Goal: Obtain resource: Obtain resource

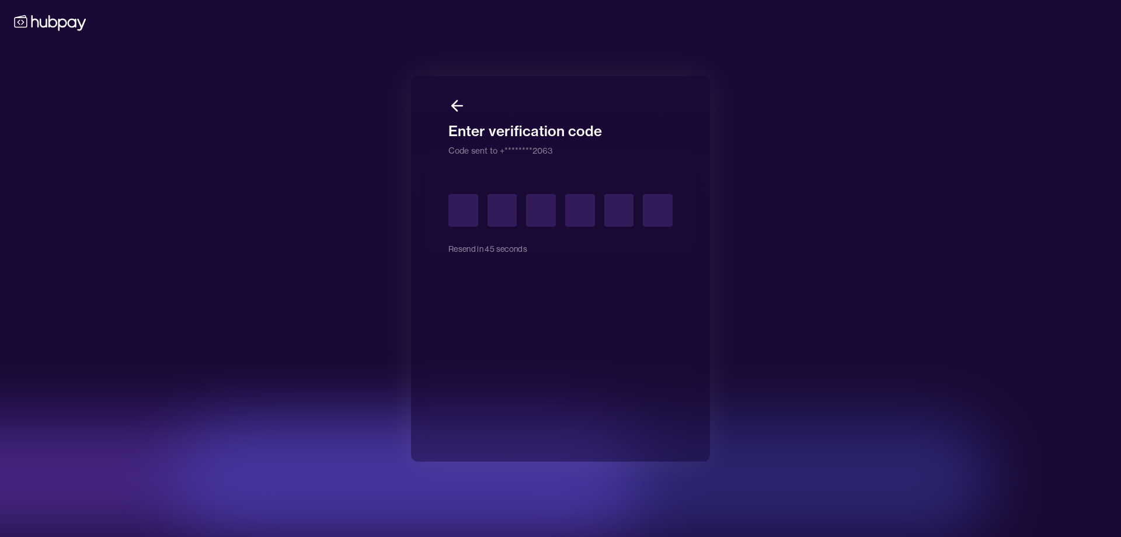
type input "*"
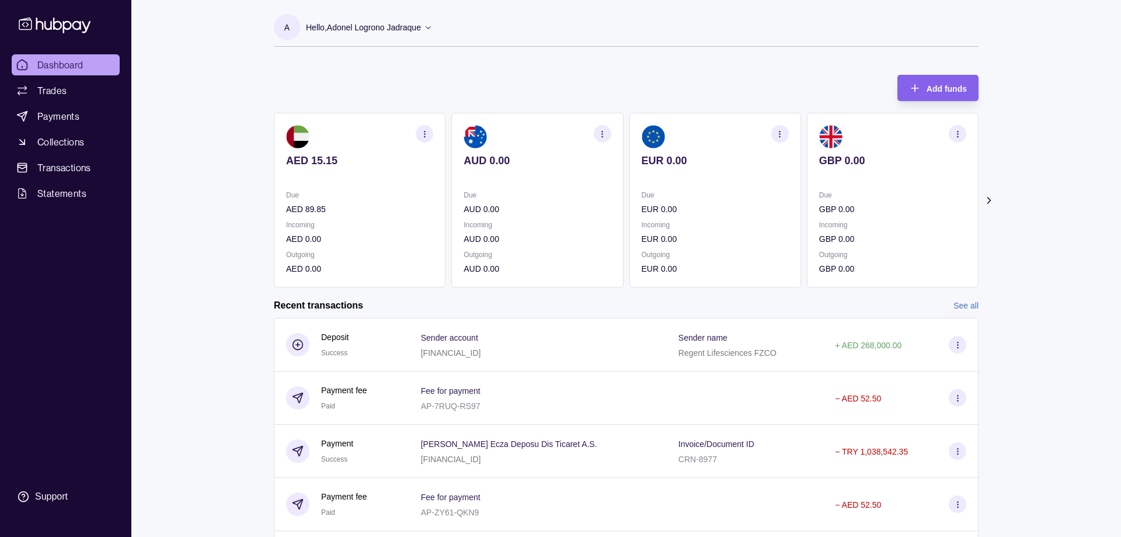
click at [984, 199] on icon at bounding box center [989, 200] width 12 height 12
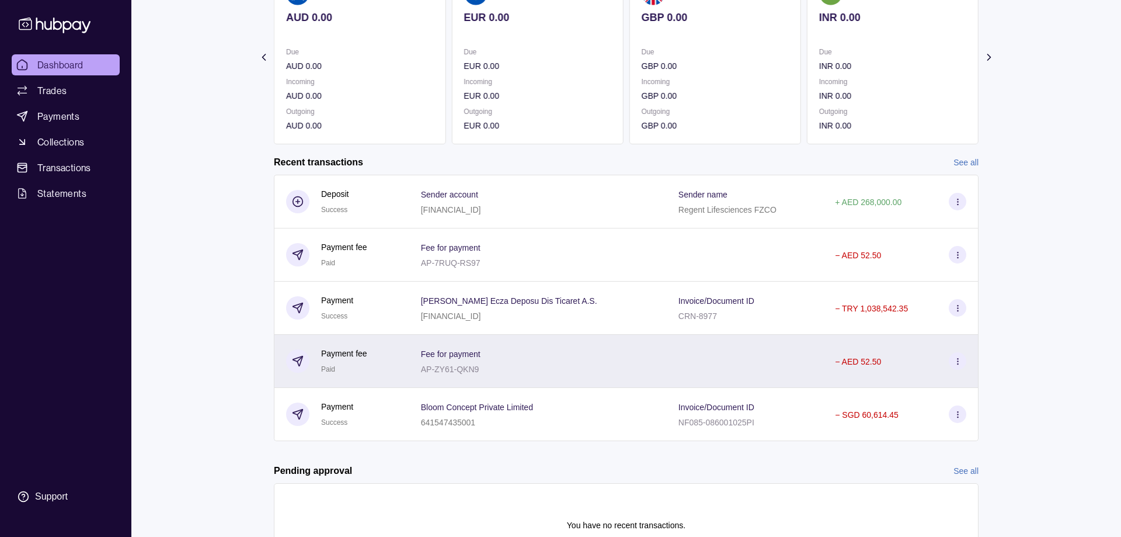
scroll to position [179, 0]
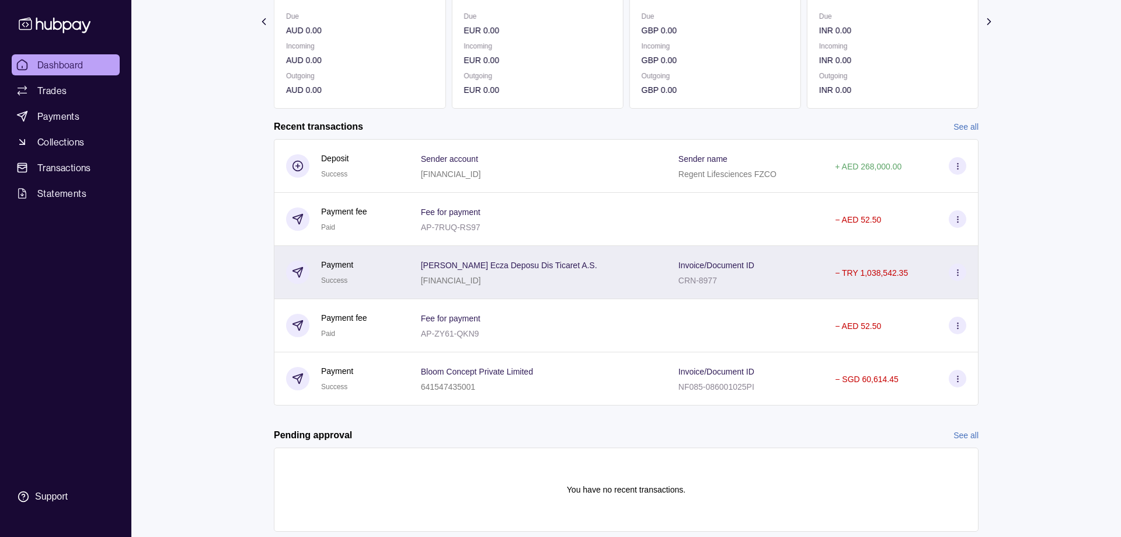
click at [527, 259] on span "[PERSON_NAME] Ecza Deposu Dis Ticaret A.S." at bounding box center [509, 264] width 176 height 14
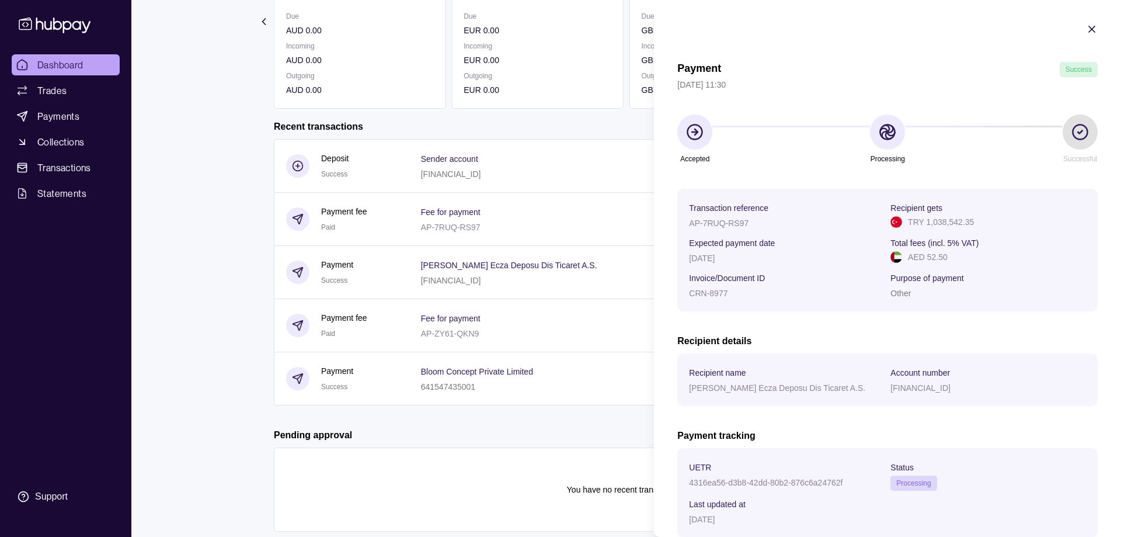
scroll to position [74, 0]
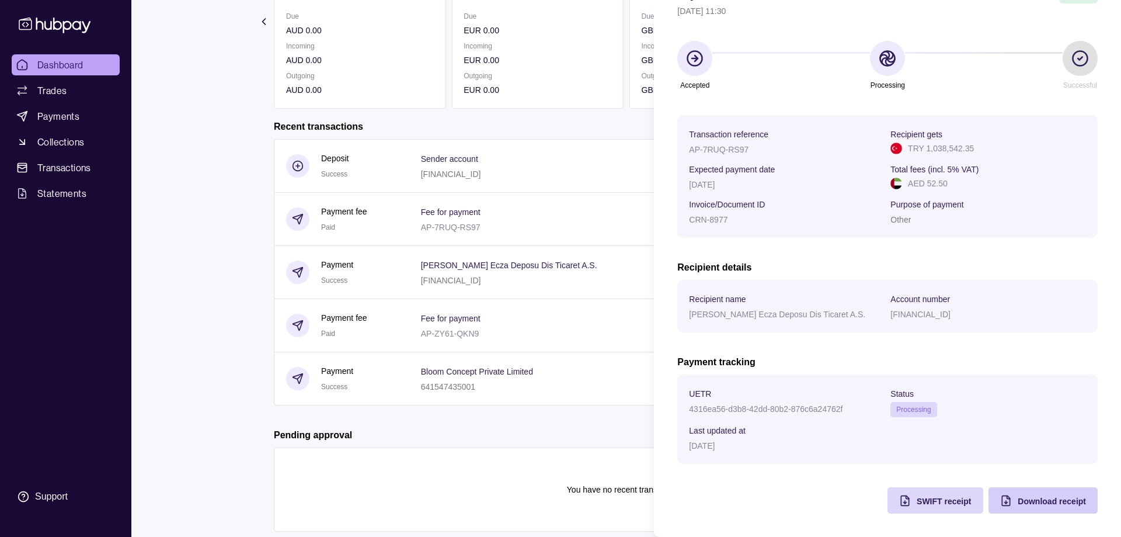
click at [1043, 503] on span "Download receipt" at bounding box center [1052, 500] width 68 height 9
click at [936, 501] on span "SWIFT receipt" at bounding box center [944, 500] width 54 height 9
click at [1032, 498] on span "Download receipt" at bounding box center [1052, 500] width 68 height 9
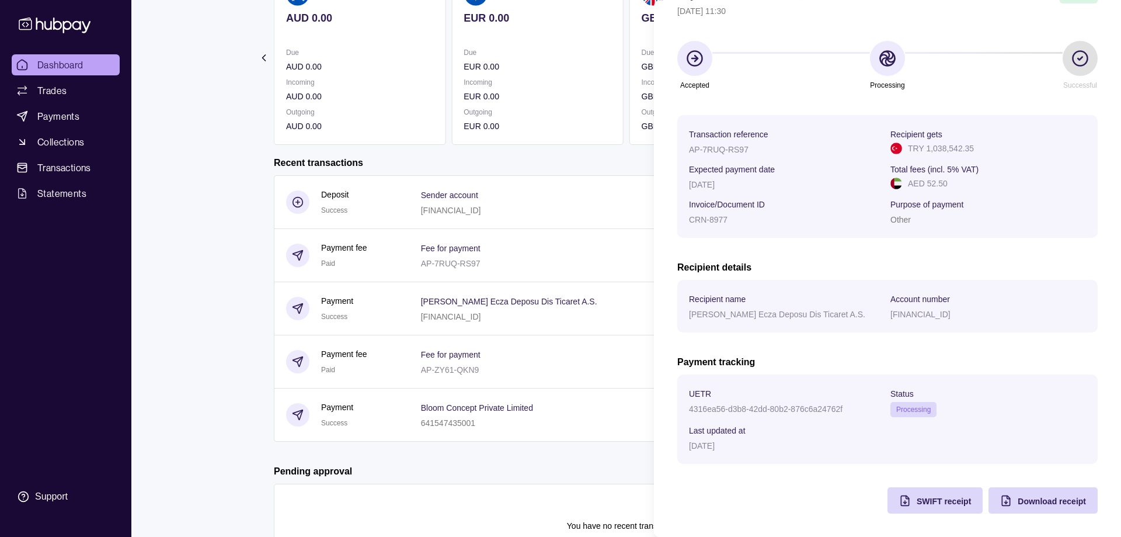
scroll to position [179, 0]
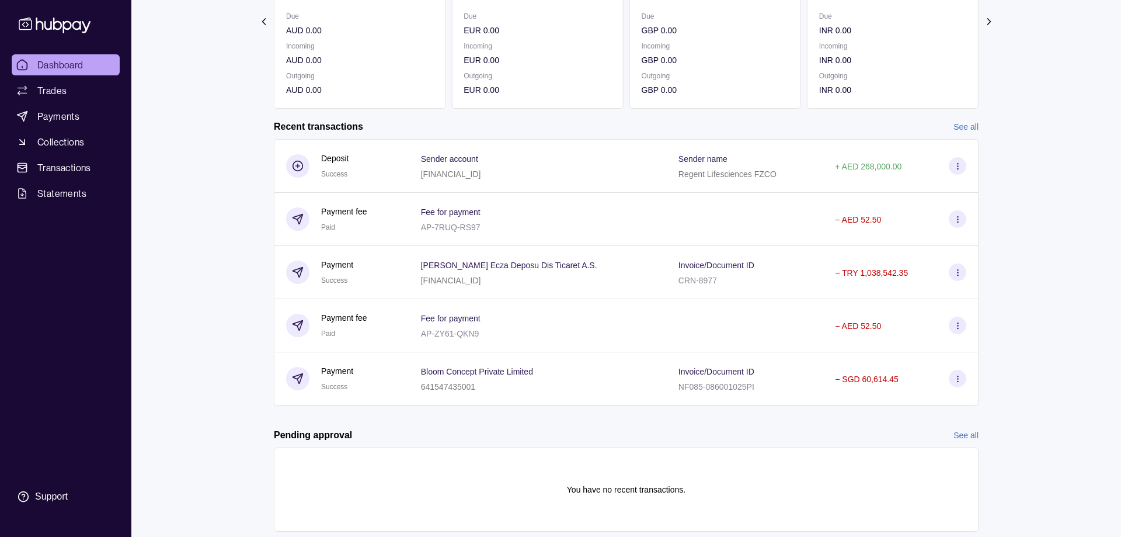
click at [444, 375] on html "Dashboard Trades Payments Collections Transactions Statements Support A Hello, …" at bounding box center [560, 194] width 1121 height 747
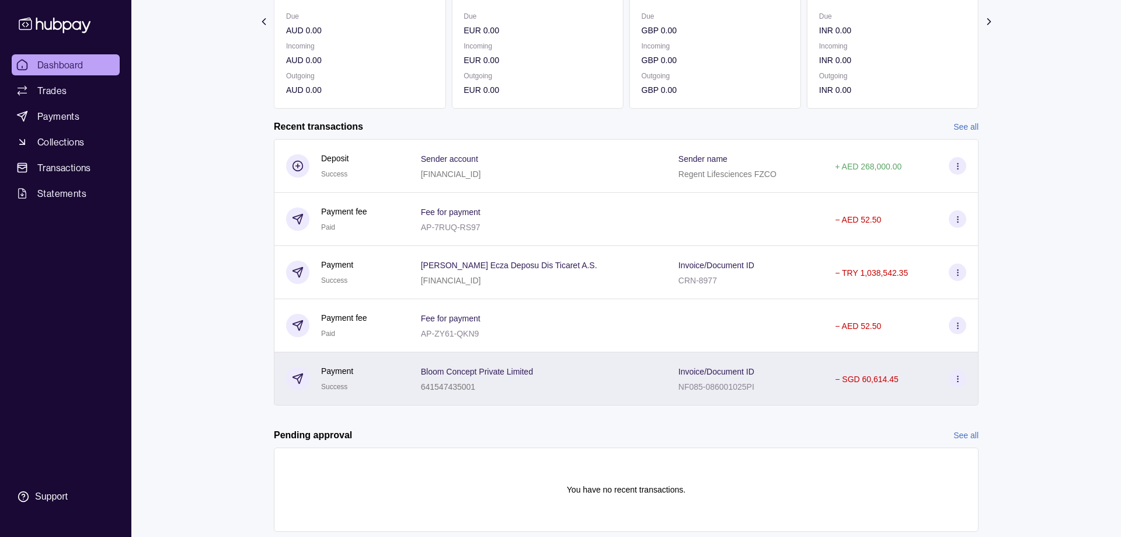
click at [441, 376] on span "Bloom Concept Private Limited" at bounding box center [477, 371] width 112 height 14
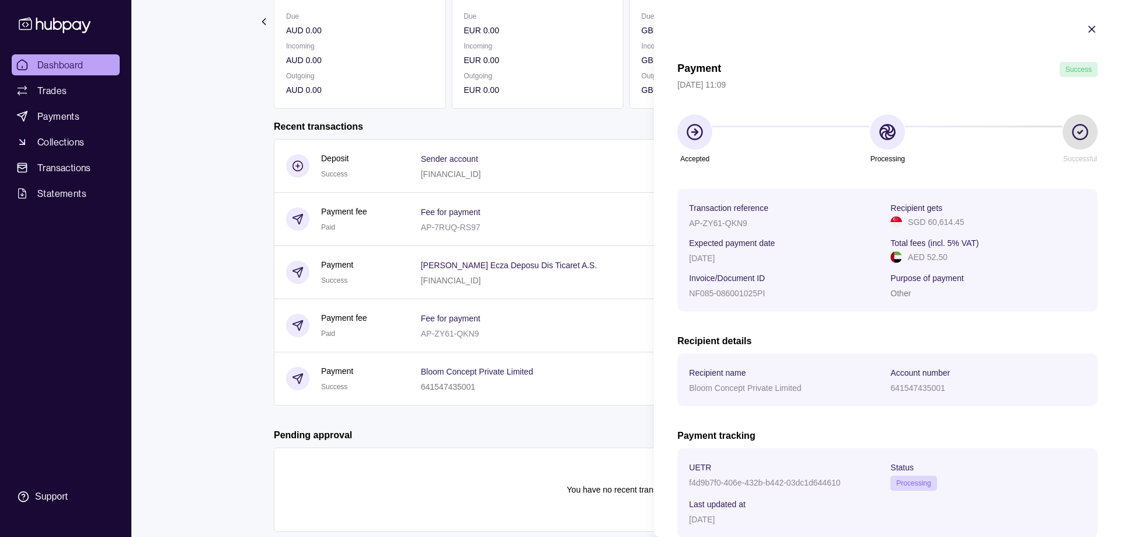
scroll to position [74, 0]
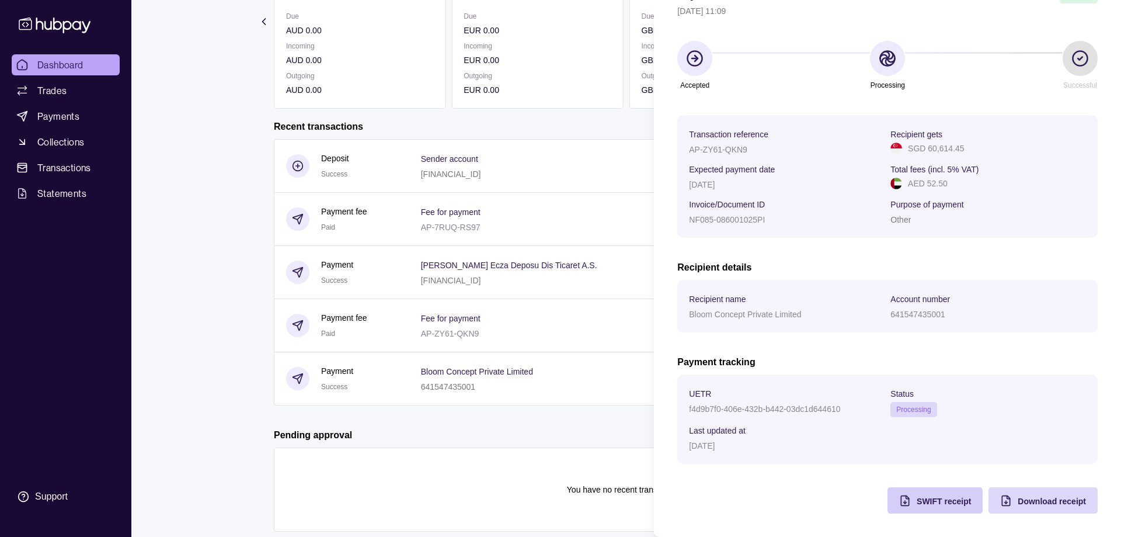
click at [928, 504] on span "SWIFT receipt" at bounding box center [944, 500] width 54 height 9
click at [1021, 494] on div "Download receipt" at bounding box center [1052, 500] width 68 height 14
